Goal: Task Accomplishment & Management: Use online tool/utility

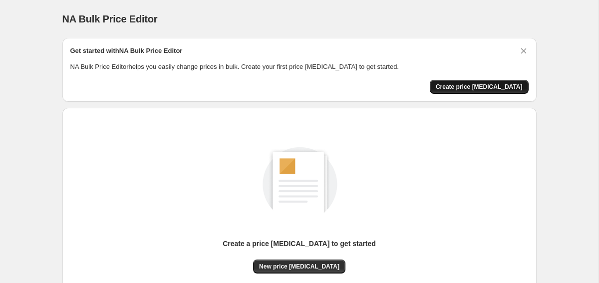
click at [496, 89] on span "Create price change job" at bounding box center [479, 87] width 87 height 8
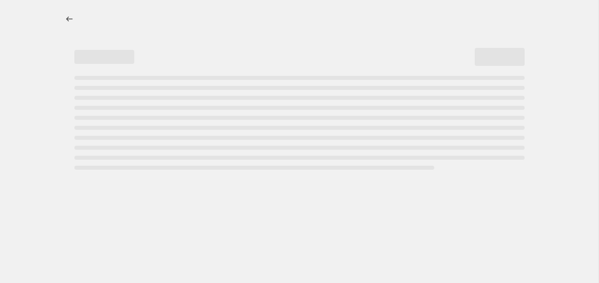
select select "percentage"
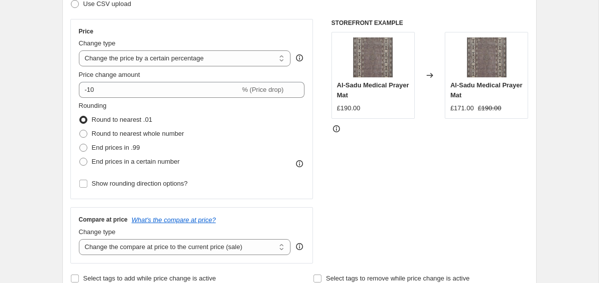
scroll to position [166, 0]
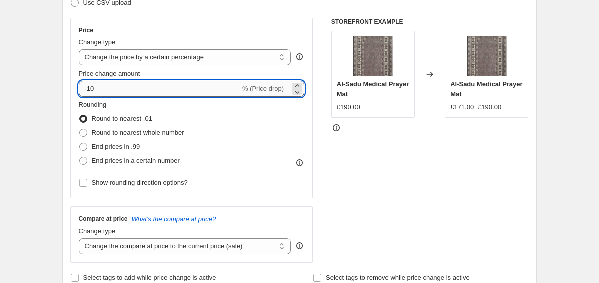
click at [128, 91] on input "-10" at bounding box center [159, 89] width 161 height 16
type input "-12"
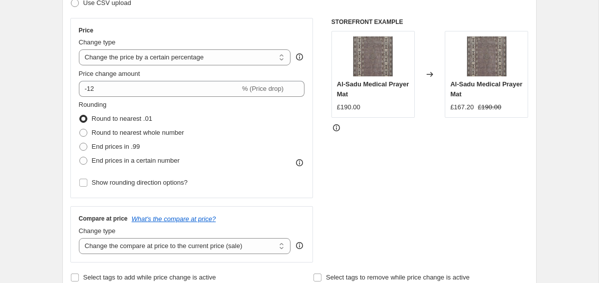
click at [239, 144] on div "Rounding Round to nearest .01 Round to nearest whole number End prices in .99 E…" at bounding box center [192, 134] width 226 height 68
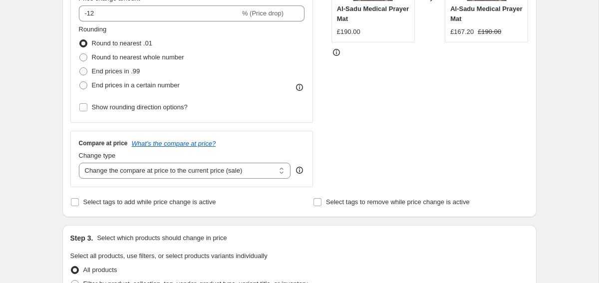
scroll to position [259, 0]
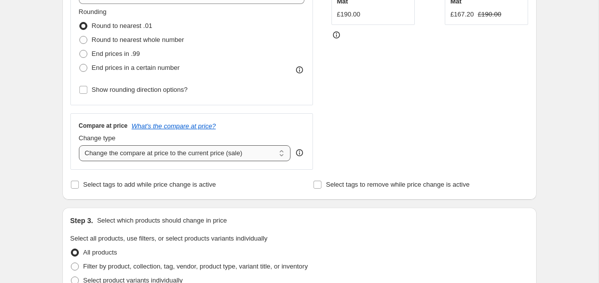
click at [207, 152] on select "Change the compare at price to the current price (sale) Change the compare at p…" at bounding box center [185, 153] width 212 height 16
select select "remove"
click at [79, 145] on select "Change the compare at price to the current price (sale) Change the compare at p…" at bounding box center [185, 153] width 212 height 16
click at [350, 122] on div "STOREFRONT EXAMPLE Al-Sadu Medical Prayer Mat £190.00 Changed to Al-Sadu Medica…" at bounding box center [430, 47] width 197 height 245
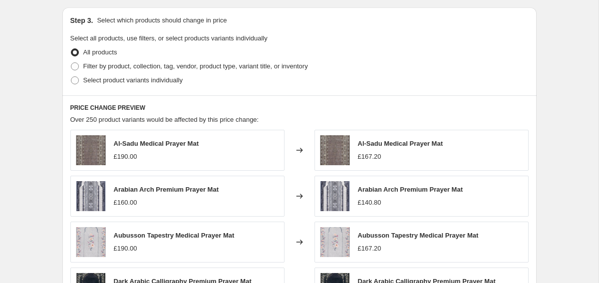
scroll to position [460, 0]
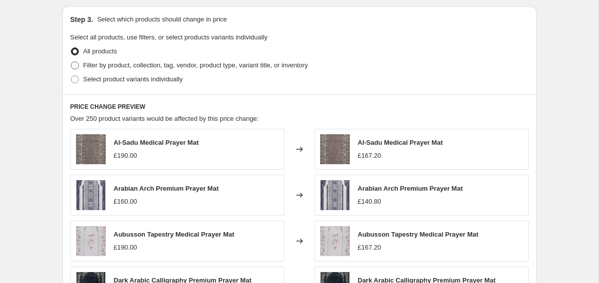
click at [107, 65] on span "Filter by product, collection, tag, vendor, product type, variant title, or inv…" at bounding box center [195, 64] width 225 height 7
click at [71, 62] on input "Filter by product, collection, tag, vendor, product type, variant title, or inv…" at bounding box center [71, 61] width 0 height 0
radio input "true"
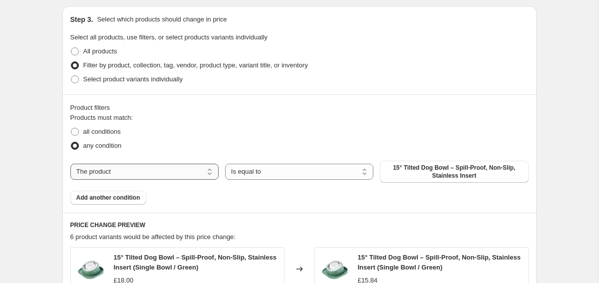
click at [148, 173] on select "The product The product's collection The product's tag The product's vendor The…" at bounding box center [144, 172] width 148 height 16
select select "product_status"
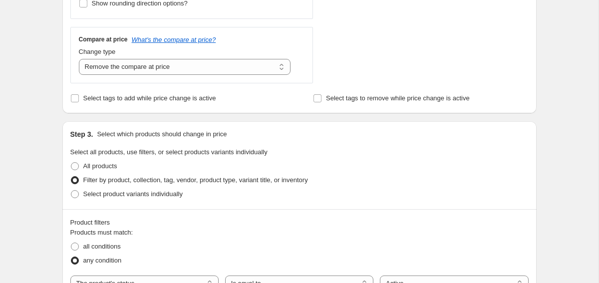
scroll to position [863, 0]
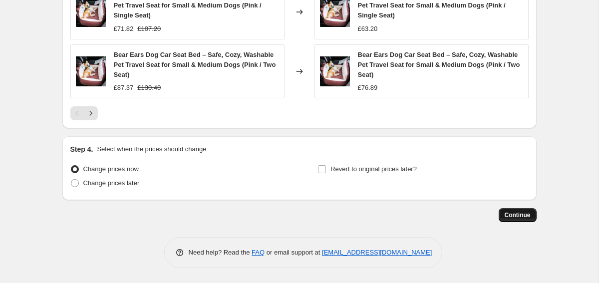
click at [506, 209] on button "Continue" at bounding box center [518, 215] width 38 height 14
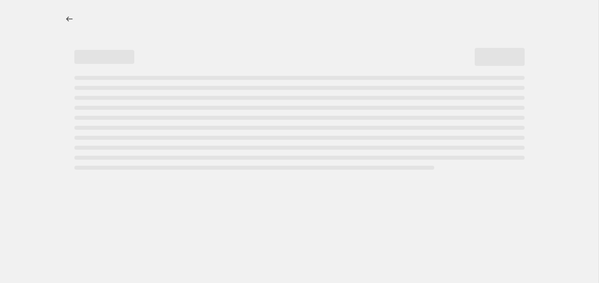
select select "percentage"
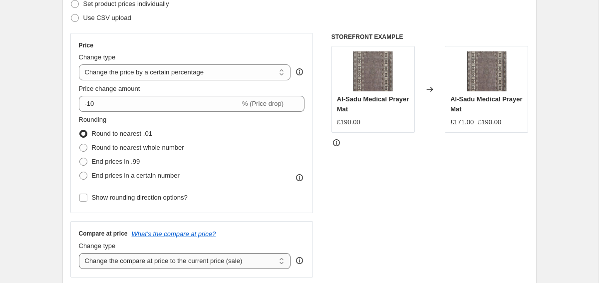
scroll to position [151, 0]
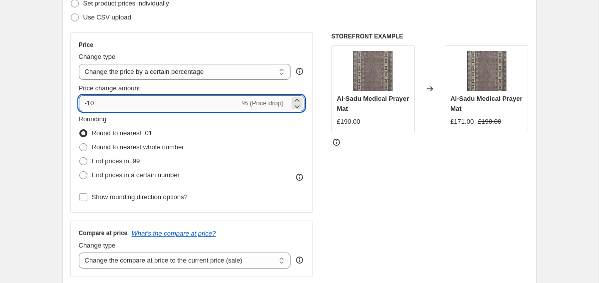
click at [99, 105] on input "-10" at bounding box center [159, 103] width 161 height 16
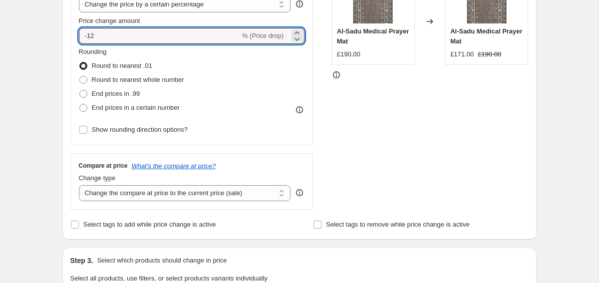
scroll to position [250, 0]
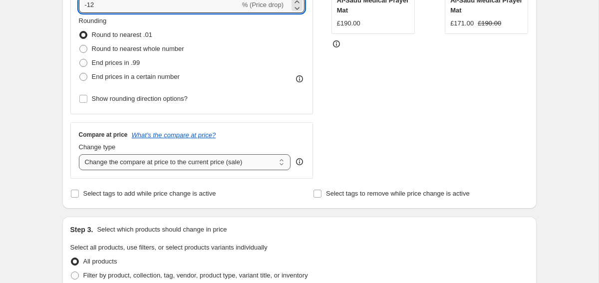
type input "-12"
click at [161, 157] on select "Change the compare at price to the current price (sale) Change the compare at p…" at bounding box center [185, 162] width 212 height 16
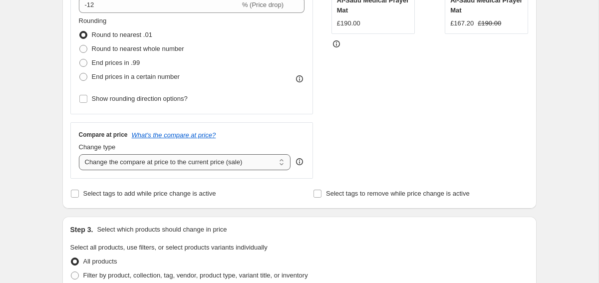
select select "remove"
click at [79, 154] on select "Change the compare at price to the current price (sale) Change the compare at p…" at bounding box center [185, 162] width 212 height 16
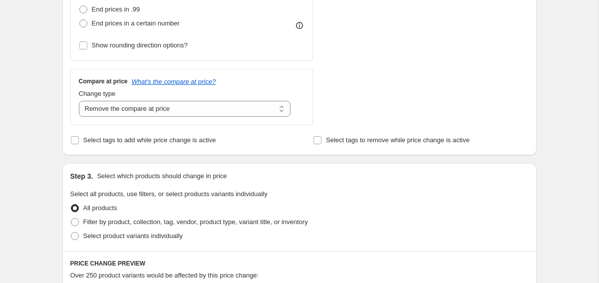
scroll to position [325, 0]
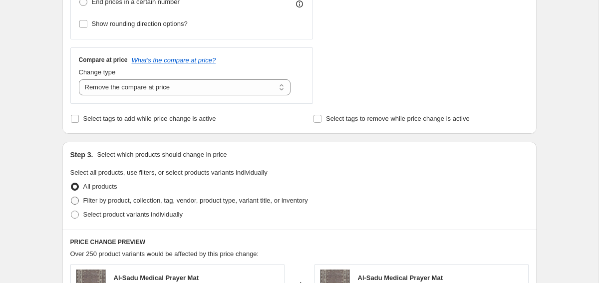
click at [97, 197] on span "Filter by product, collection, tag, vendor, product type, variant title, or inv…" at bounding box center [195, 200] width 225 height 7
click at [71, 197] on input "Filter by product, collection, tag, vendor, product type, variant title, or inv…" at bounding box center [71, 197] width 0 height 0
radio input "true"
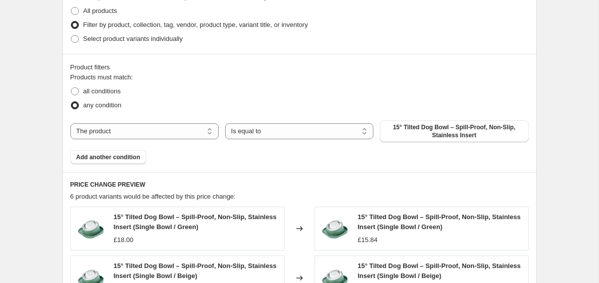
scroll to position [510, 0]
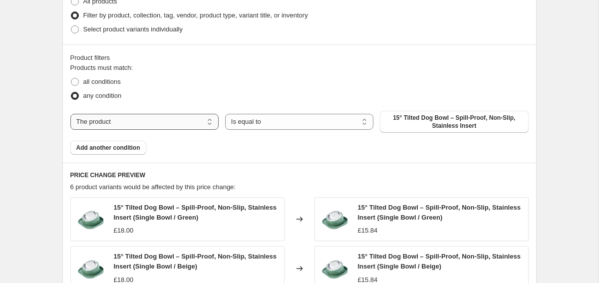
click at [108, 119] on select "The product The product's collection The product's tag The product's vendor The…" at bounding box center [144, 122] width 148 height 16
select select "product_status"
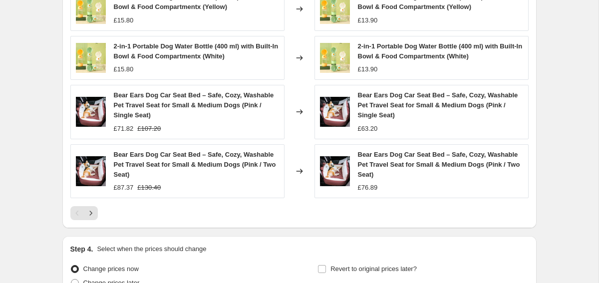
scroll to position [863, 0]
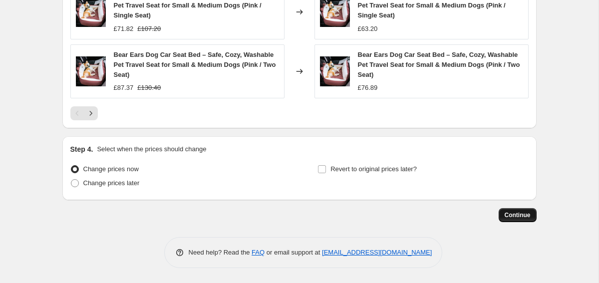
click at [515, 219] on button "Continue" at bounding box center [518, 215] width 38 height 14
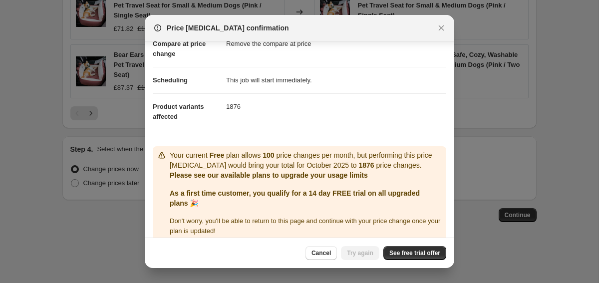
scroll to position [65, 0]
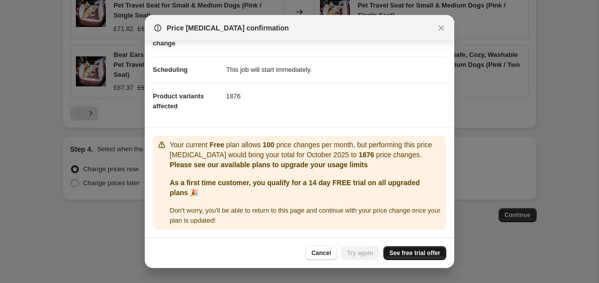
click at [410, 254] on span "See free trial offer" at bounding box center [415, 253] width 51 height 8
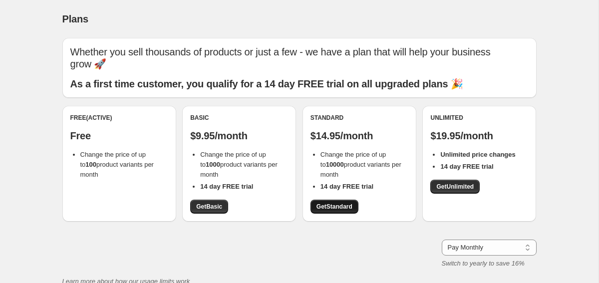
click at [346, 203] on span "Get Standard" at bounding box center [335, 207] width 36 height 8
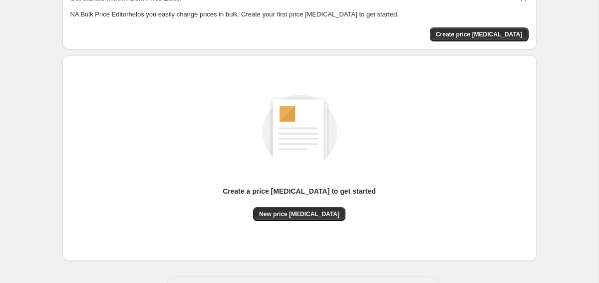
scroll to position [91, 0]
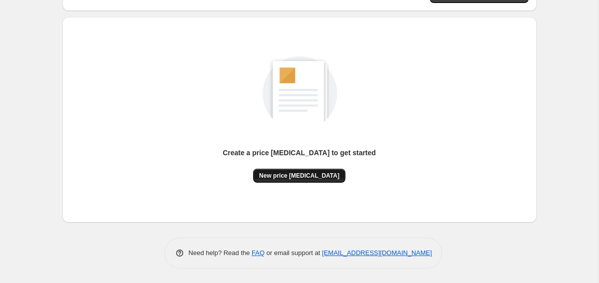
click at [275, 176] on span "New price [MEDICAL_DATA]" at bounding box center [299, 176] width 80 height 8
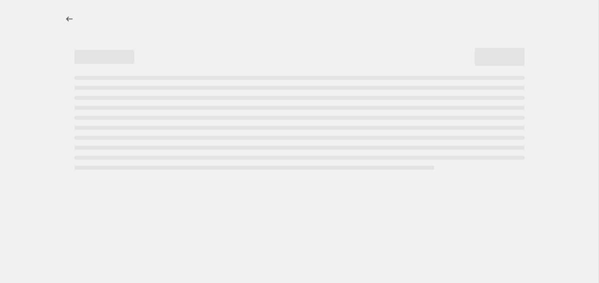
select select "percentage"
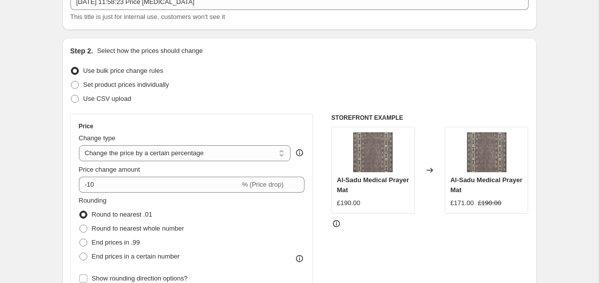
scroll to position [76, 0]
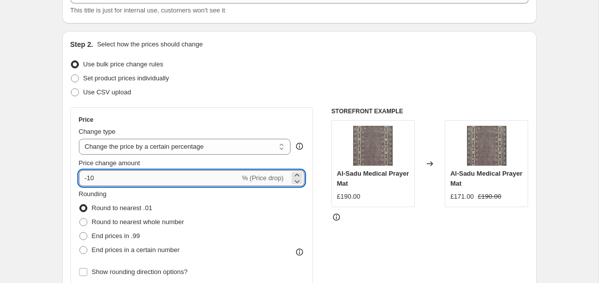
click at [109, 176] on input "-10" at bounding box center [159, 178] width 161 height 16
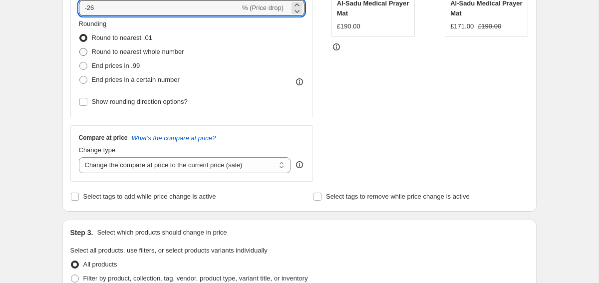
scroll to position [259, 0]
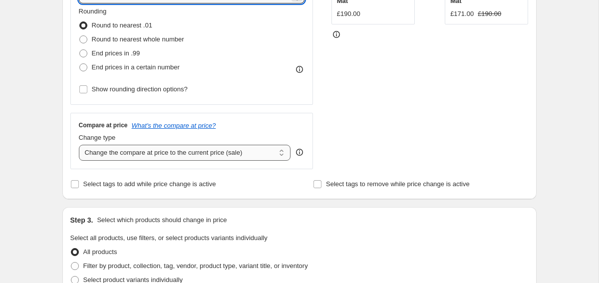
type input "-26"
click at [151, 150] on select "Change the compare at price to the current price (sale) Change the compare at p…" at bounding box center [185, 153] width 212 height 16
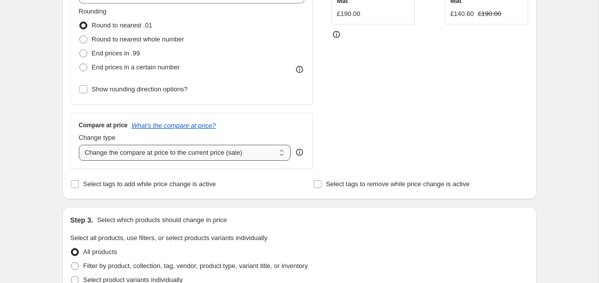
select select "remove"
click at [79, 145] on select "Change the compare at price to the current price (sale) Change the compare at p…" at bounding box center [185, 153] width 212 height 16
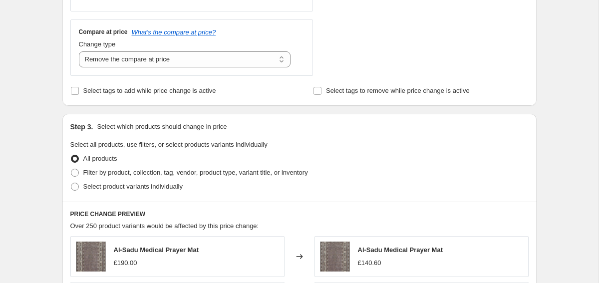
scroll to position [377, 0]
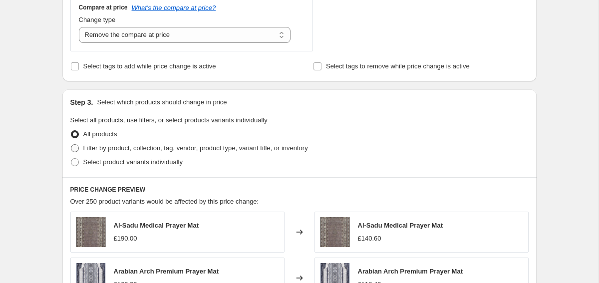
click at [84, 146] on span "Filter by product, collection, tag, vendor, product type, variant title, or inv…" at bounding box center [195, 147] width 225 height 7
click at [71, 145] on input "Filter by product, collection, tag, vendor, product type, variant title, or inv…" at bounding box center [71, 144] width 0 height 0
radio input "true"
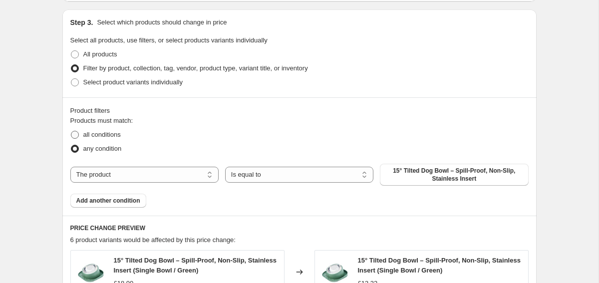
scroll to position [468, 0]
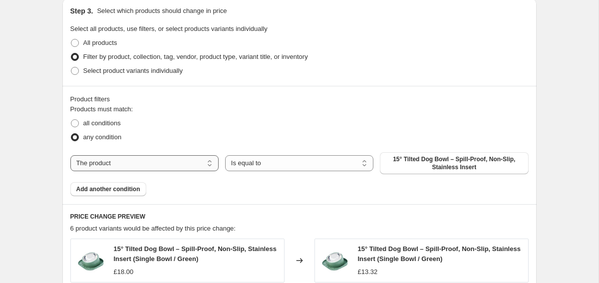
click at [119, 161] on select "The product The product's collection The product's tag The product's vendor The…" at bounding box center [144, 163] width 148 height 16
select select "product_status"
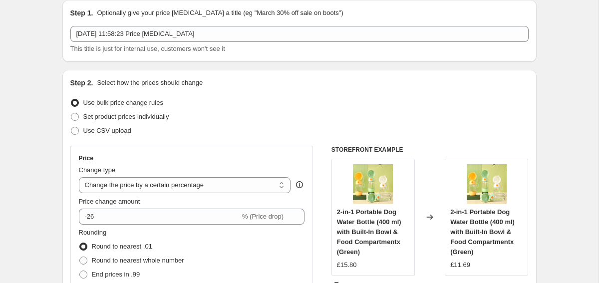
scroll to position [47, 0]
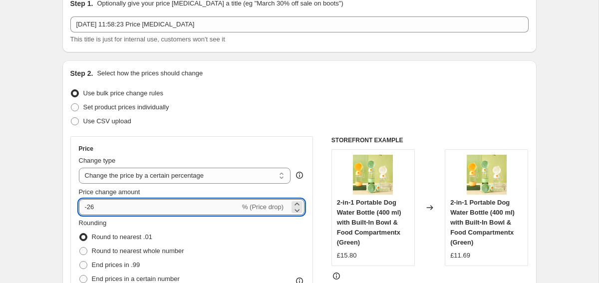
drag, startPoint x: 96, startPoint y: 208, endPoint x: 89, endPoint y: 207, distance: 7.2
click at [89, 207] on input "-26" at bounding box center [159, 207] width 161 height 16
type input "-12"
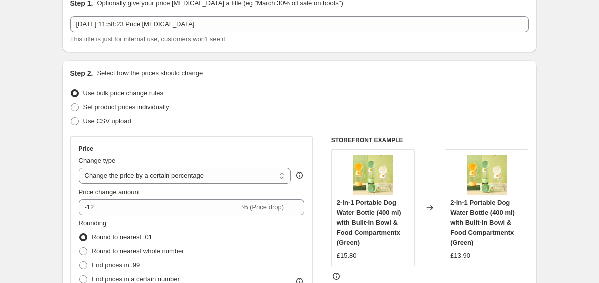
click at [245, 113] on div "Set product prices individually" at bounding box center [299, 107] width 458 height 14
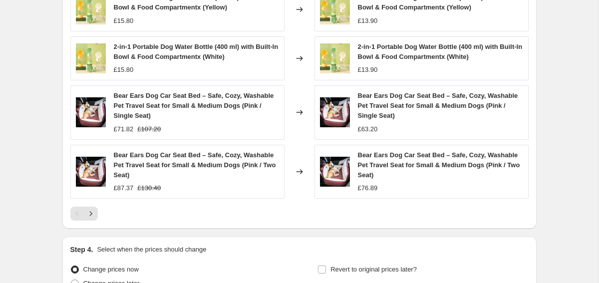
scroll to position [863, 0]
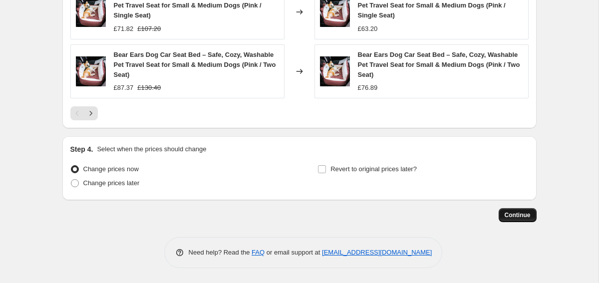
click at [522, 218] on span "Continue" at bounding box center [518, 215] width 26 height 8
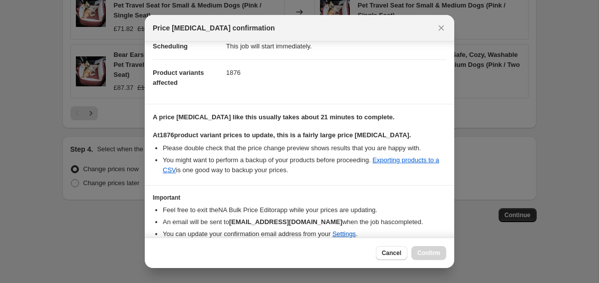
scroll to position [131, 0]
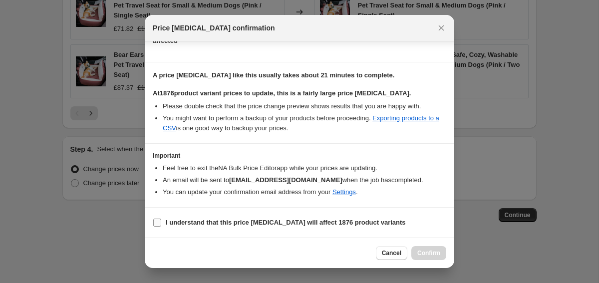
click at [196, 226] on b "I understand that this price change job will affect 1876 product variants" at bounding box center [286, 222] width 240 height 7
click at [161, 226] on input "I understand that this price change job will affect 1876 product variants" at bounding box center [157, 223] width 8 height 8
checkbox input "true"
click at [430, 252] on span "Confirm" at bounding box center [428, 253] width 23 height 8
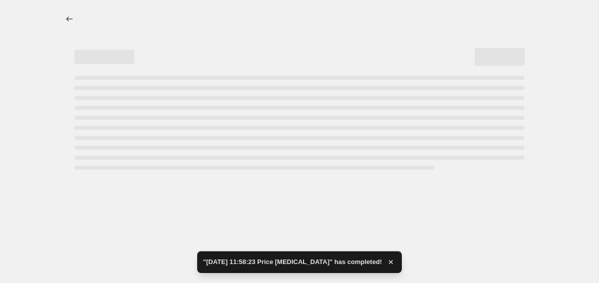
select select "percentage"
select select "remove"
select select "product_status"
